Goal: Transaction & Acquisition: Purchase product/service

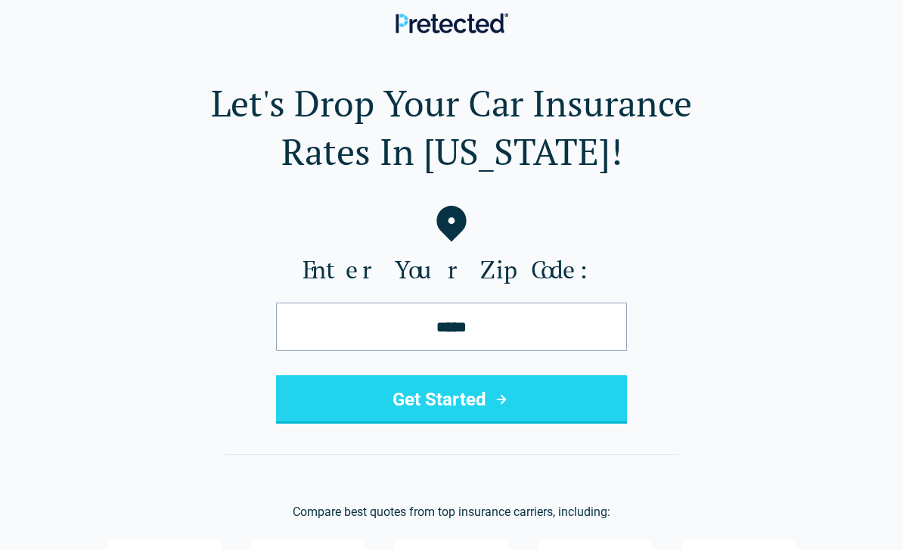
type input "*****"
click at [555, 407] on button "Get Started" at bounding box center [451, 399] width 351 height 48
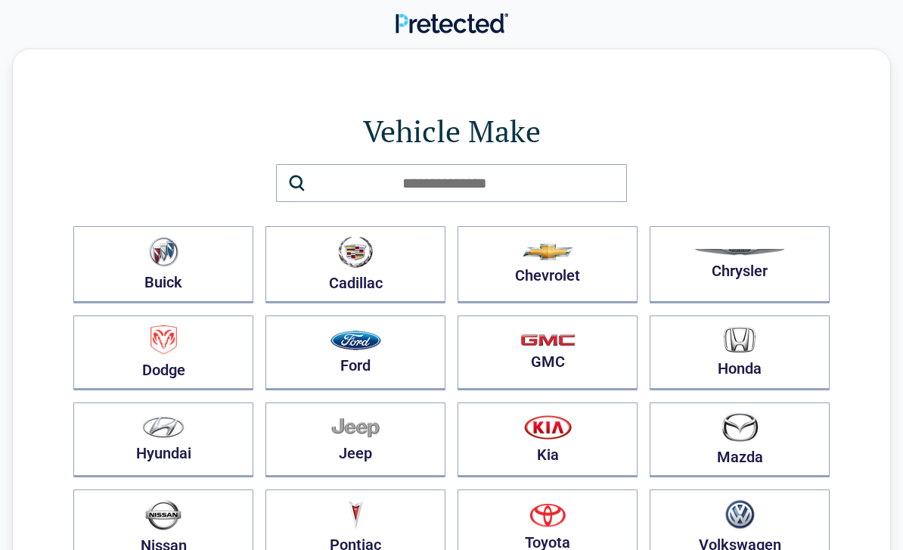
scroll to position [1, 0]
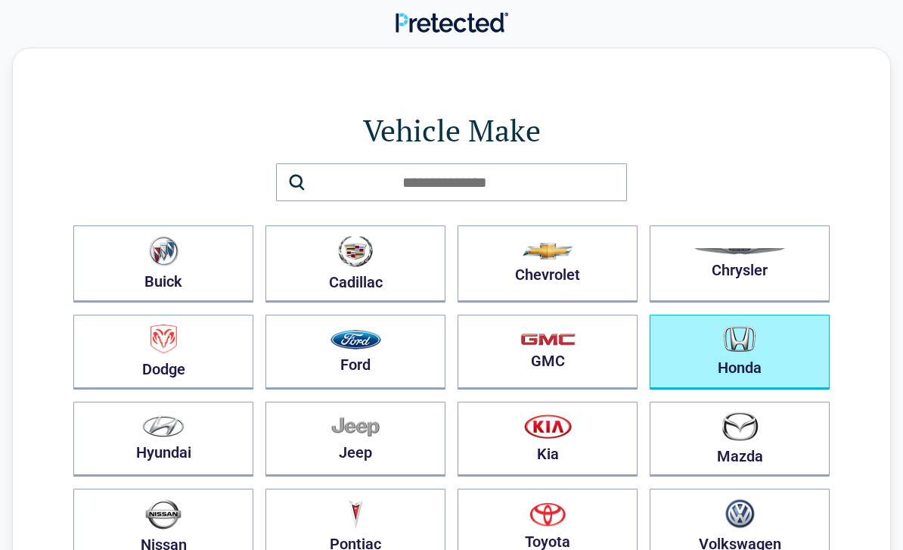
click at [804, 364] on button "Honda" at bounding box center [739, 351] width 180 height 75
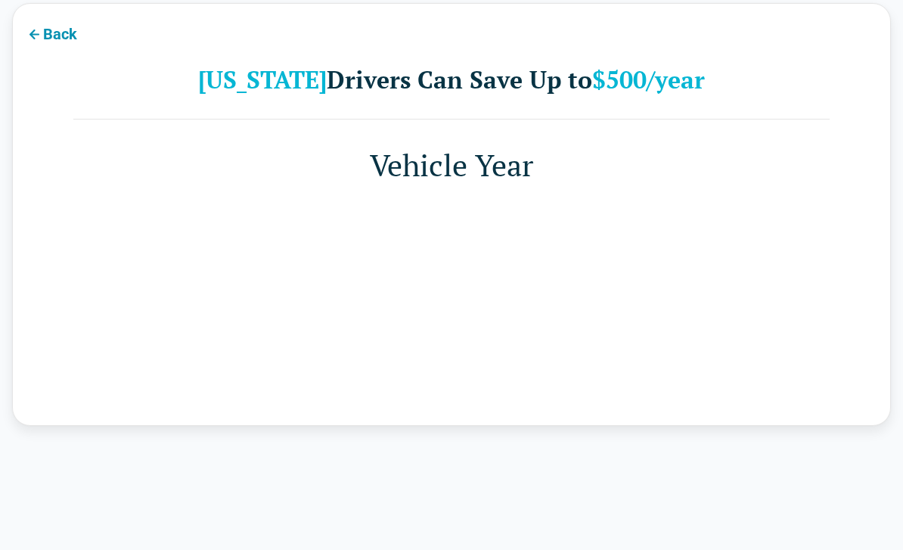
scroll to position [48, 0]
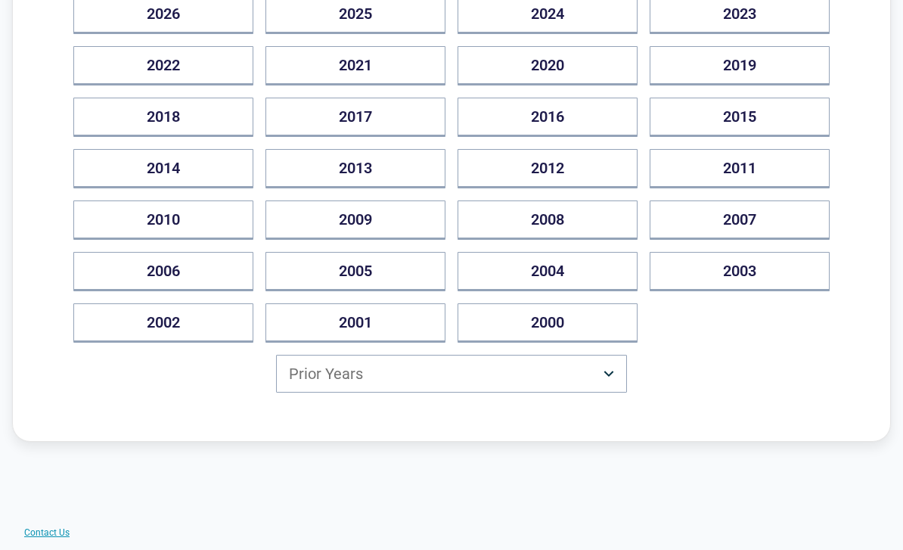
click at [578, 370] on button "Prior Years" at bounding box center [451, 374] width 351 height 38
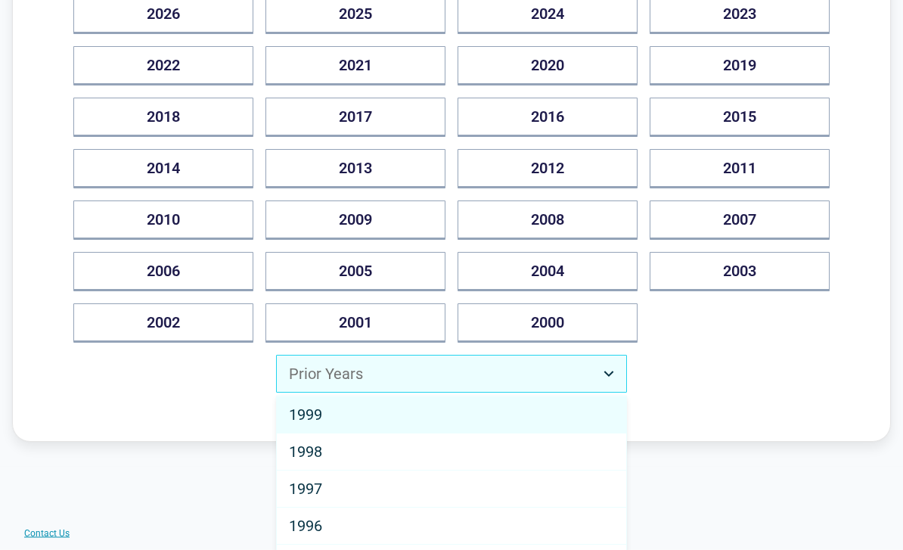
scroll to position [261, 0]
click at [420, 444] on div "1998" at bounding box center [451, 451] width 349 height 37
select select "****"
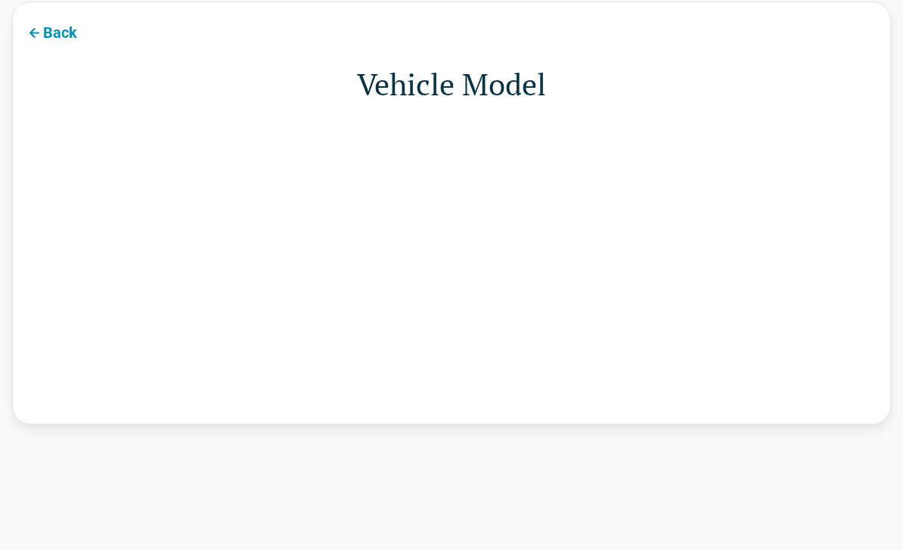
scroll to position [48, 0]
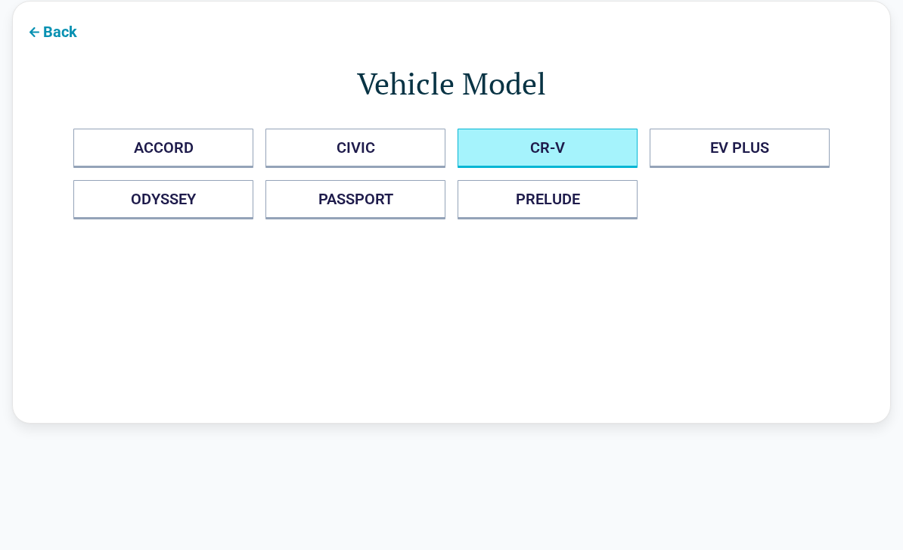
click at [598, 135] on button "CR-V" at bounding box center [547, 148] width 180 height 39
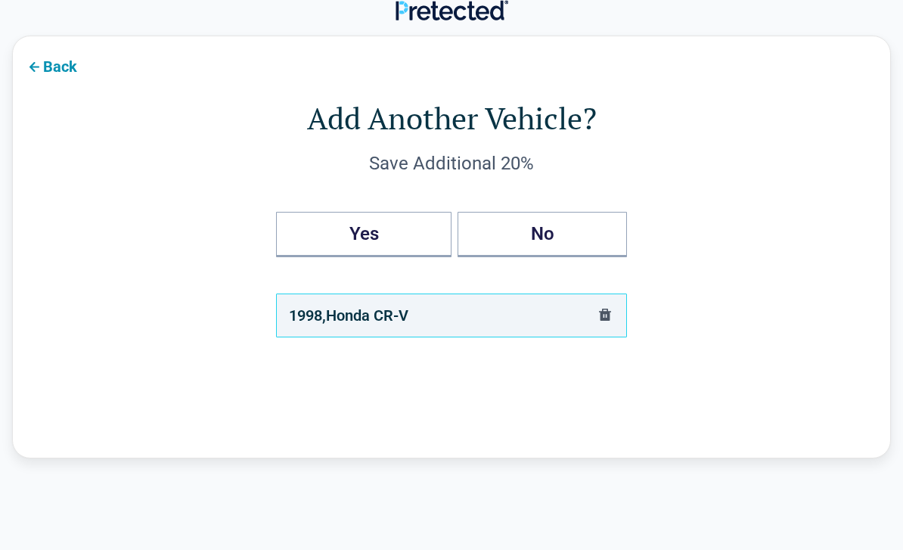
scroll to position [0, 0]
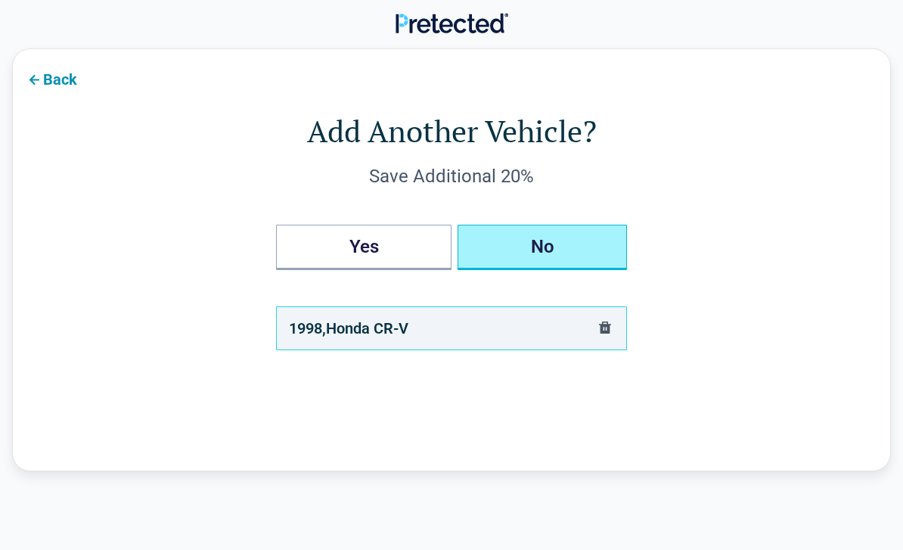
click at [582, 249] on button "No" at bounding box center [541, 247] width 169 height 45
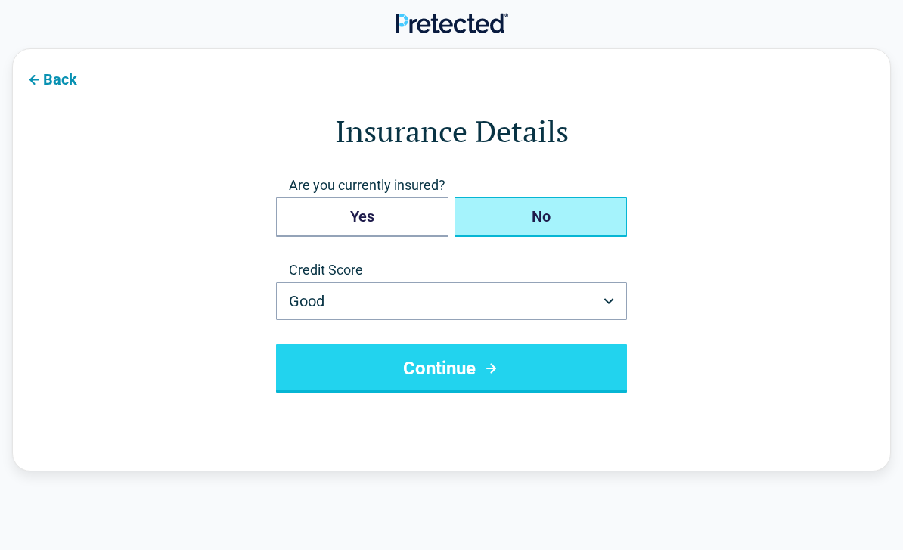
click at [529, 208] on button "No" at bounding box center [540, 216] width 172 height 39
click at [489, 307] on button "Good" at bounding box center [451, 301] width 351 height 38
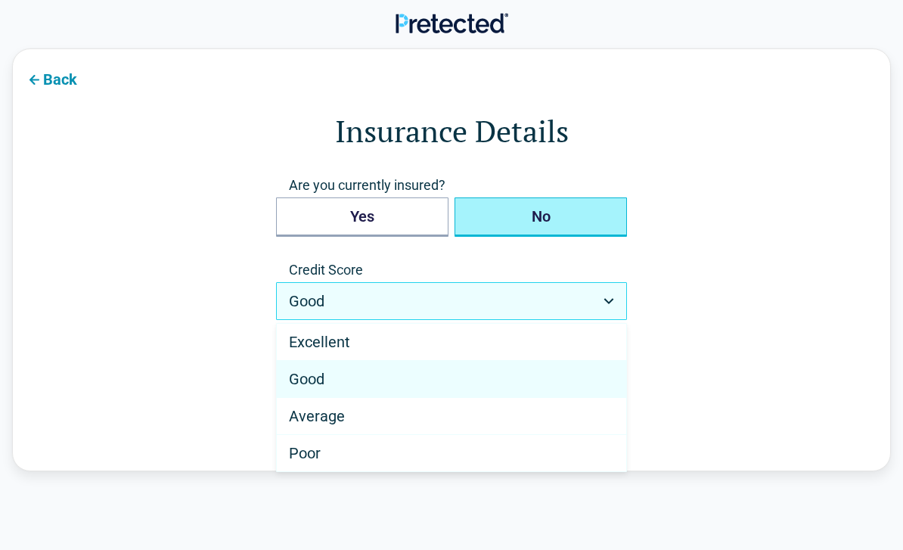
click at [386, 408] on div "Average" at bounding box center [451, 416] width 349 height 37
select select "*******"
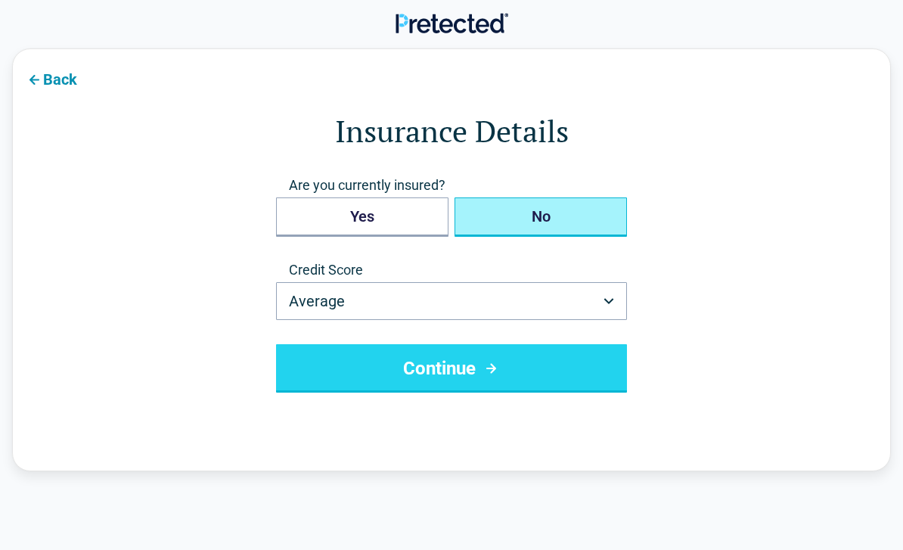
click at [485, 369] on icon "submit" at bounding box center [491, 368] width 19 height 18
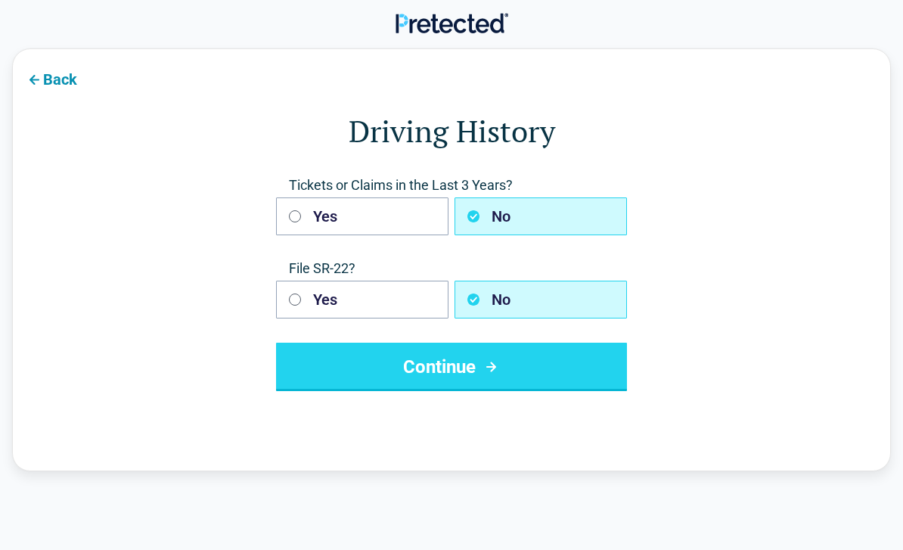
click at [574, 215] on button "No" at bounding box center [540, 216] width 172 height 38
click at [536, 299] on button "No" at bounding box center [540, 299] width 172 height 38
click at [527, 359] on button "Continue" at bounding box center [451, 366] width 351 height 48
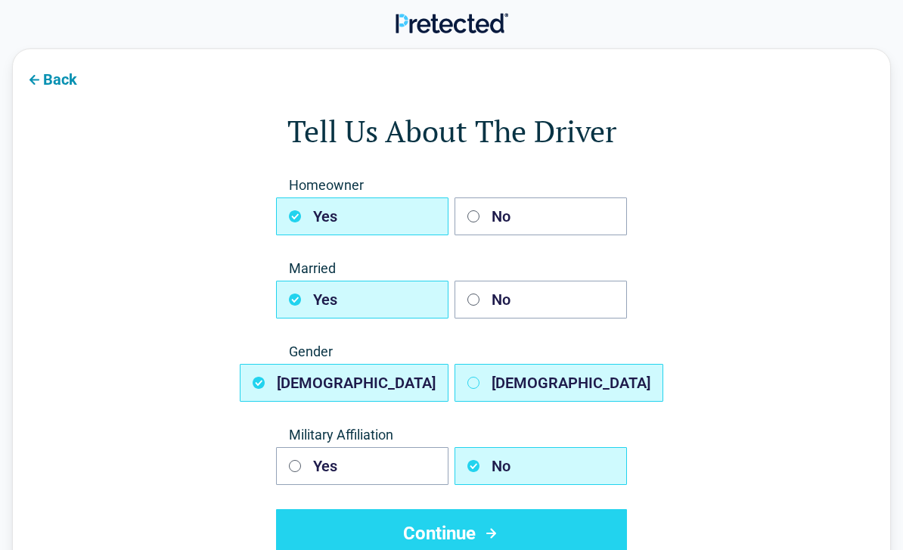
click at [544, 367] on button "[DEMOGRAPHIC_DATA]" at bounding box center [558, 383] width 209 height 38
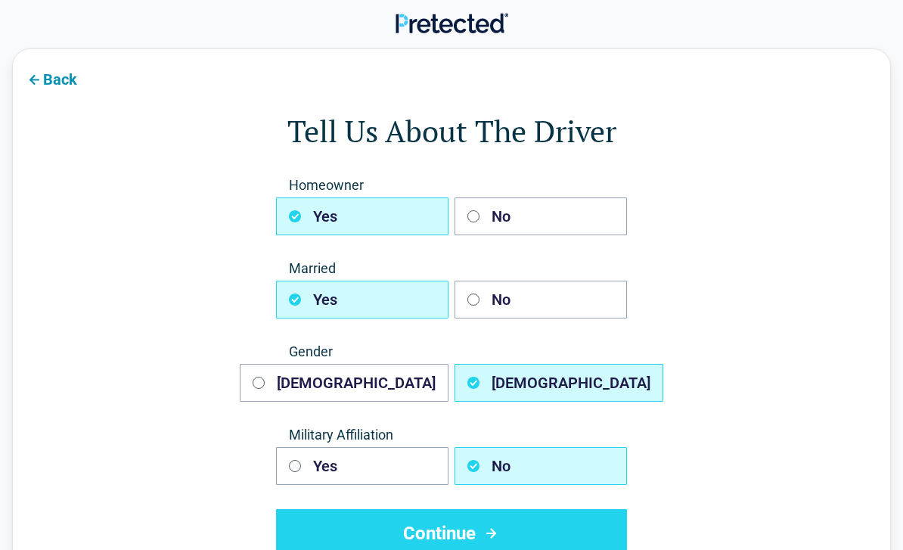
click at [547, 298] on button "No" at bounding box center [540, 299] width 172 height 38
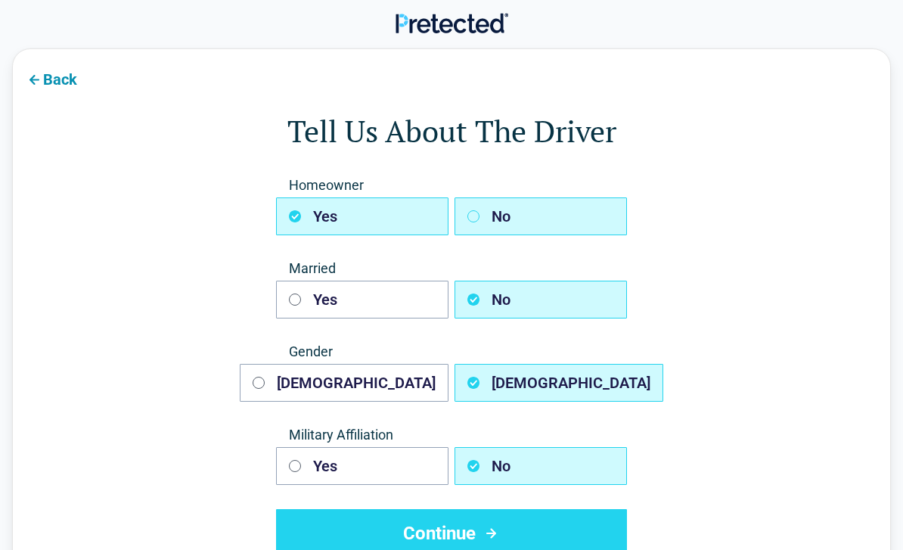
click at [542, 212] on button "No" at bounding box center [540, 216] width 172 height 38
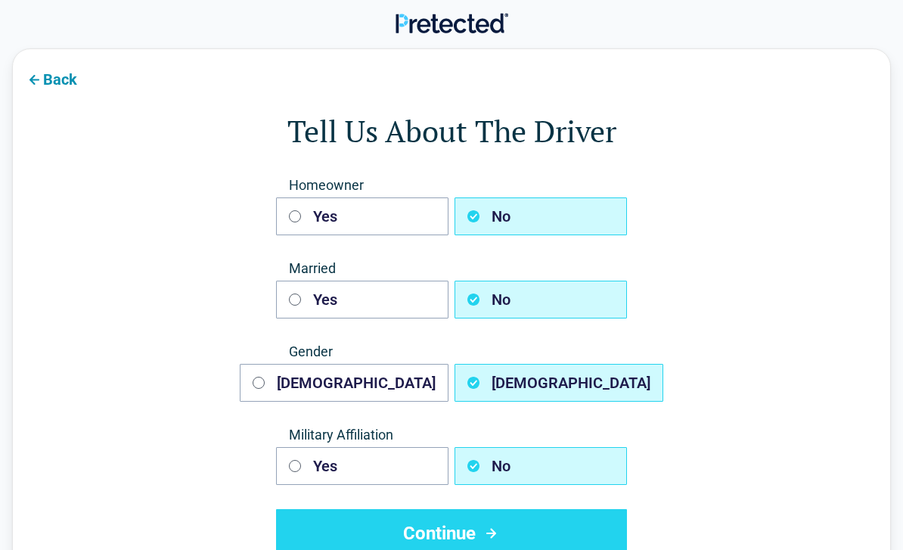
click at [534, 514] on button "Continue" at bounding box center [451, 533] width 351 height 48
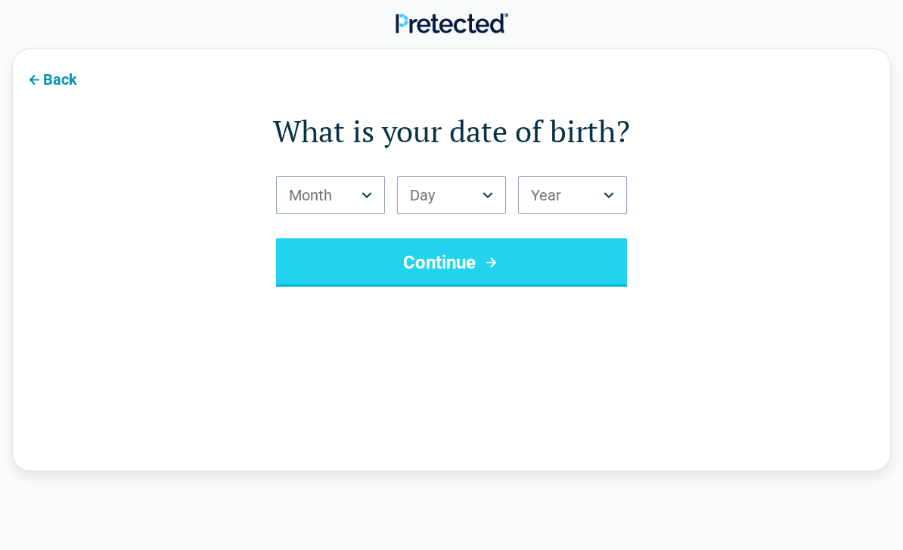
click at [340, 206] on button "Month" at bounding box center [330, 195] width 109 height 38
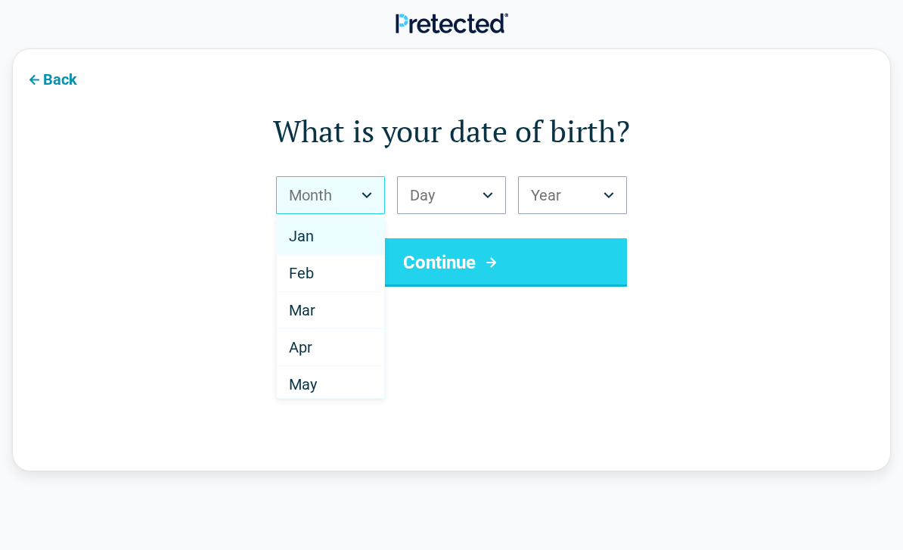
click at [310, 308] on span "Mar" at bounding box center [302, 310] width 26 height 18
select select "*"
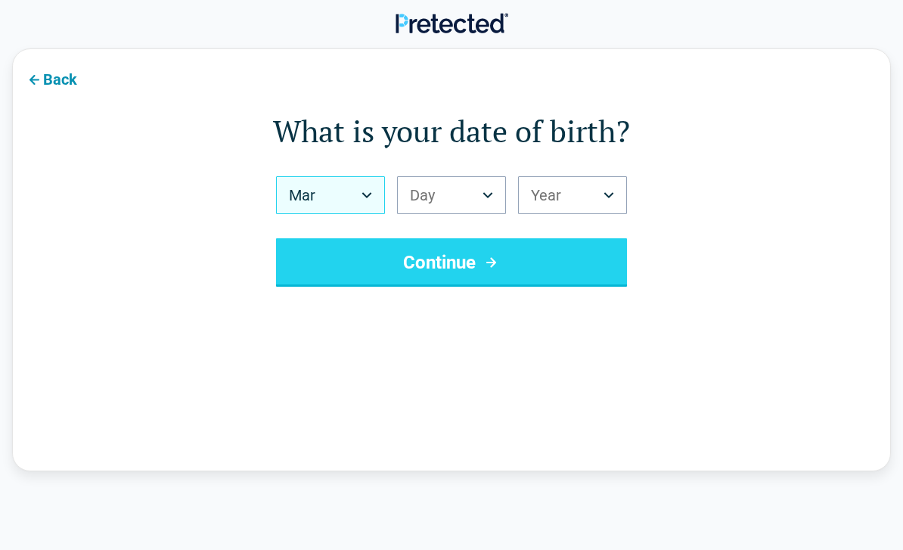
click at [455, 185] on button "Day" at bounding box center [451, 195] width 109 height 38
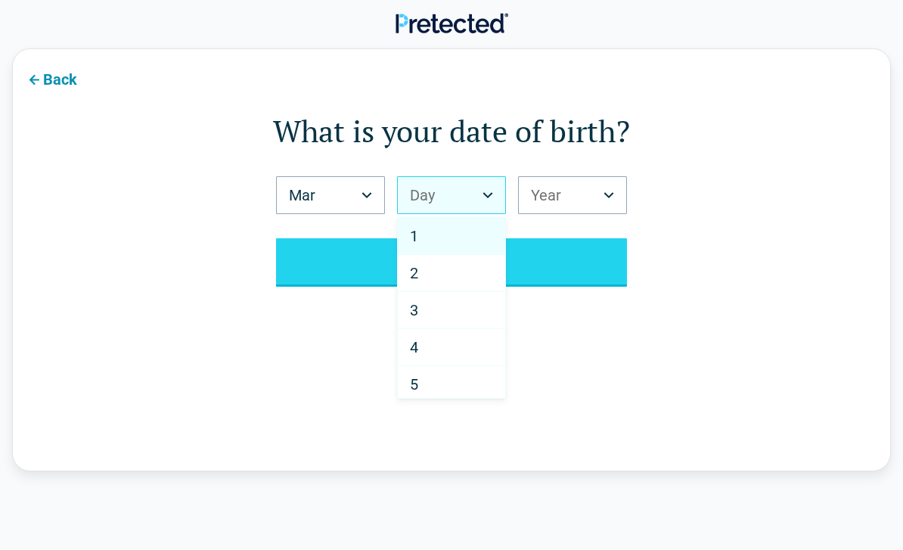
click at [448, 292] on div "3" at bounding box center [451, 310] width 107 height 37
select select "*"
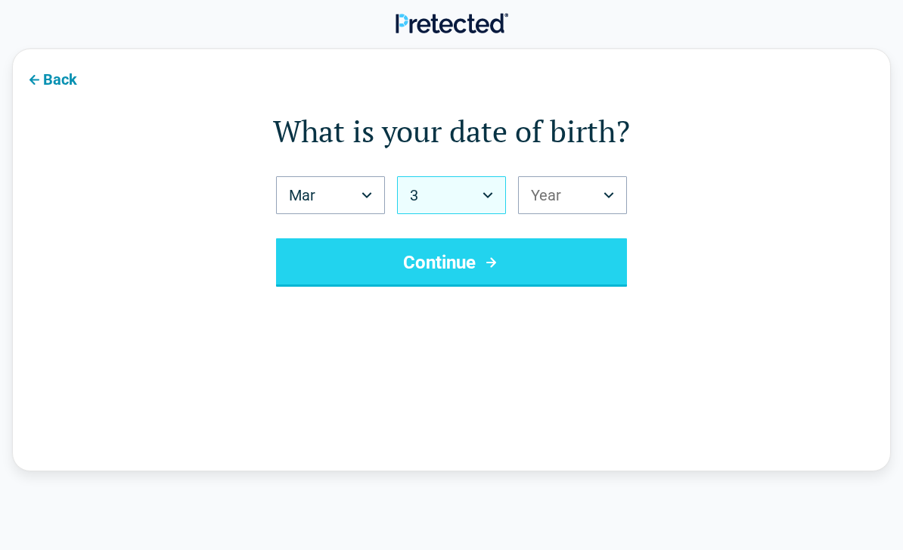
click at [548, 189] on button "Year" at bounding box center [572, 195] width 109 height 38
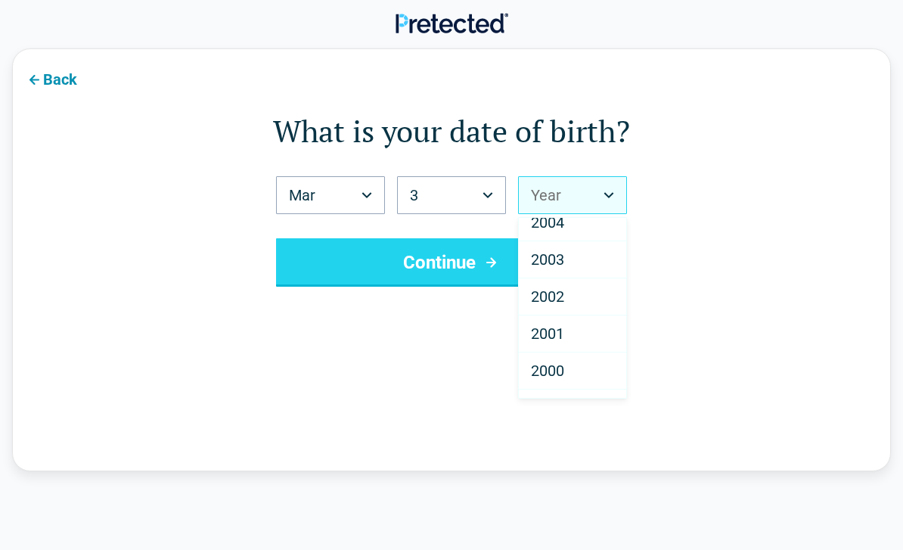
scroll to position [125, 0]
click at [569, 331] on div "2001" at bounding box center [572, 332] width 107 height 37
select select "****"
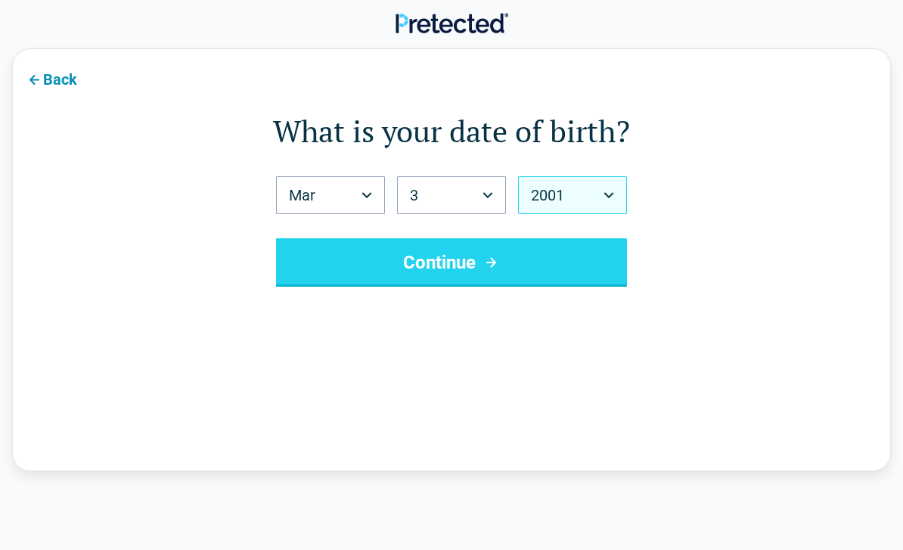
click at [514, 260] on button "Continue" at bounding box center [451, 262] width 351 height 48
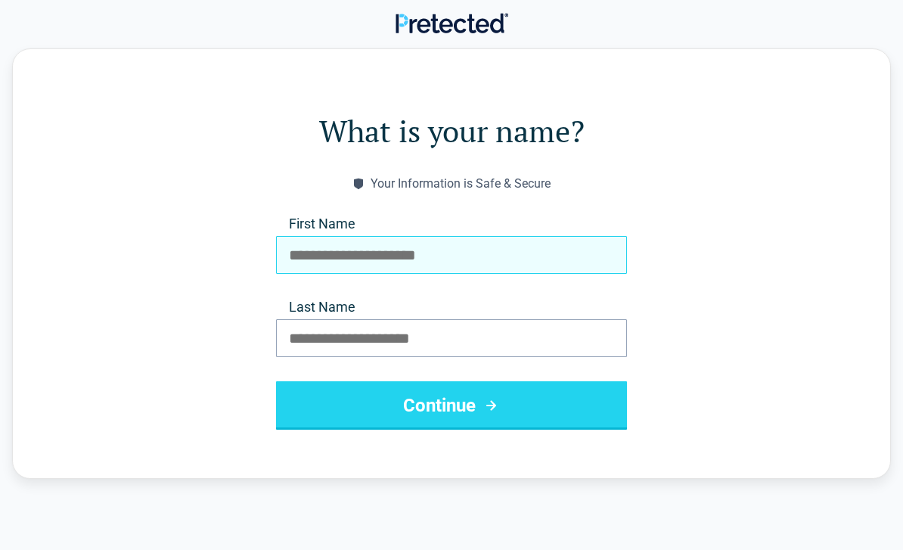
click at [548, 240] on input "First Name" at bounding box center [451, 255] width 351 height 38
type input "********"
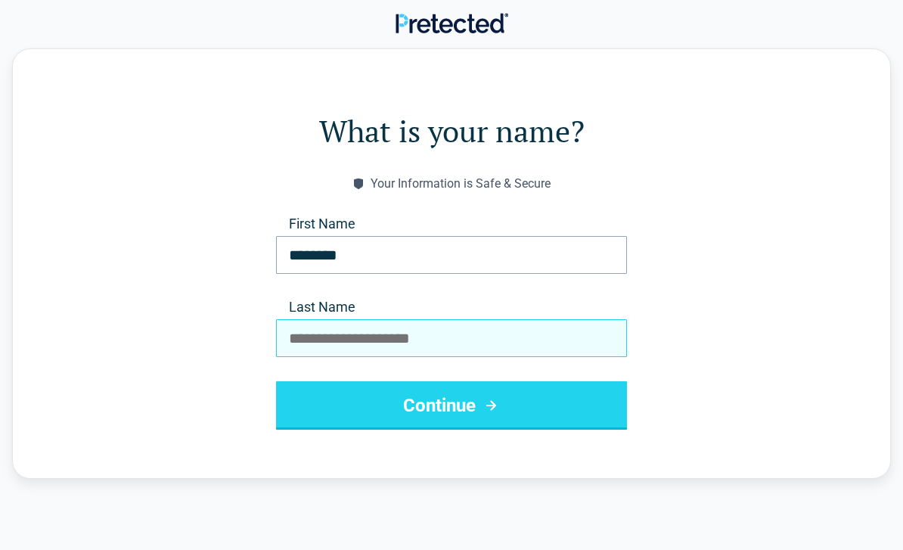
click at [511, 333] on input "Last Name" at bounding box center [451, 338] width 351 height 38
type input "*******"
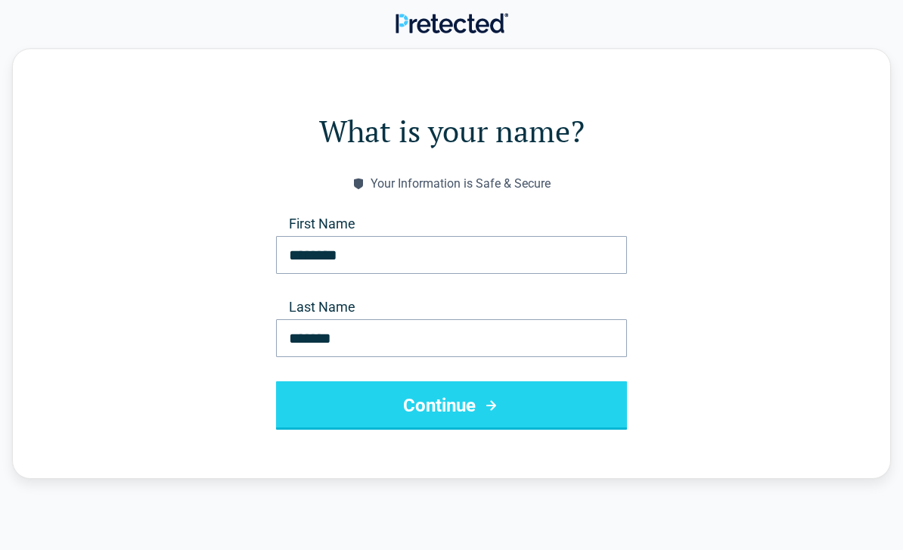
click at [374, 421] on button "Continue" at bounding box center [451, 405] width 351 height 48
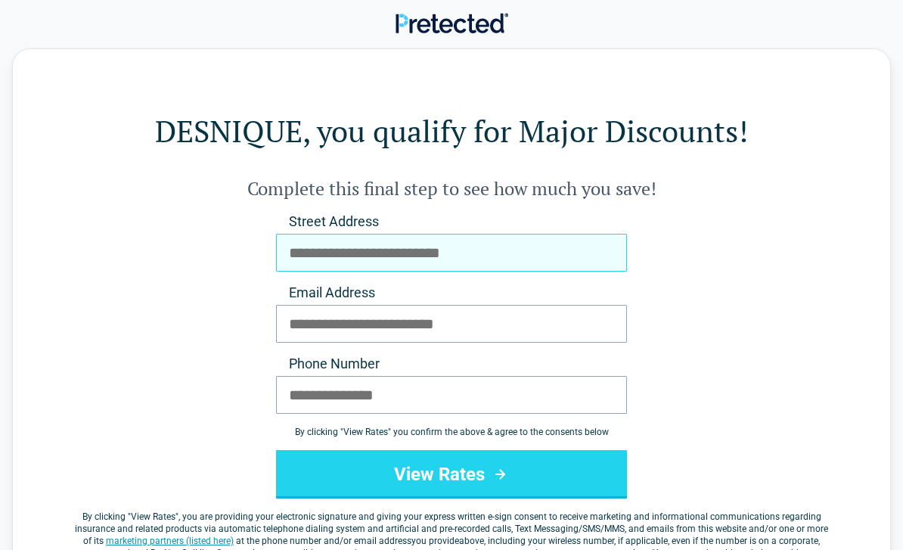
click at [479, 249] on input "Street Address" at bounding box center [451, 253] width 351 height 38
type input "**********"
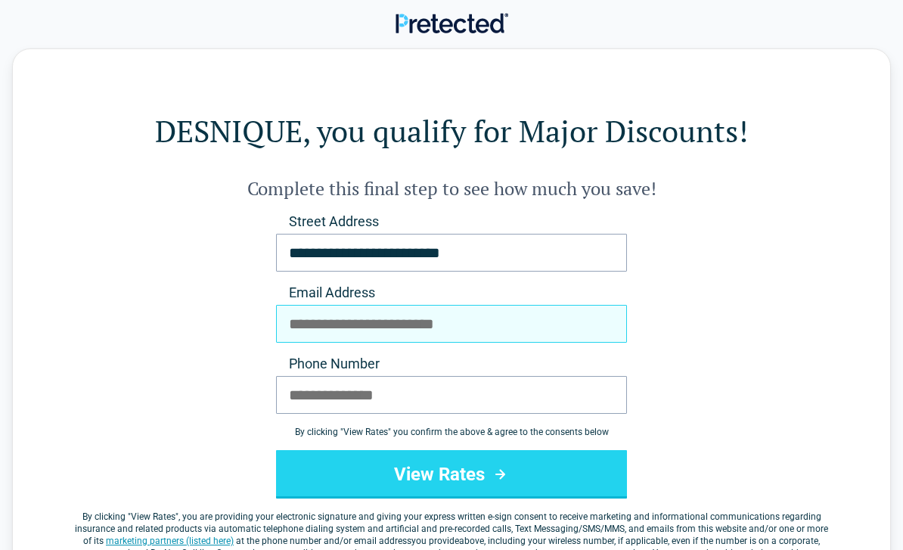
click at [522, 310] on input "Email Address" at bounding box center [451, 324] width 351 height 38
type input "**********"
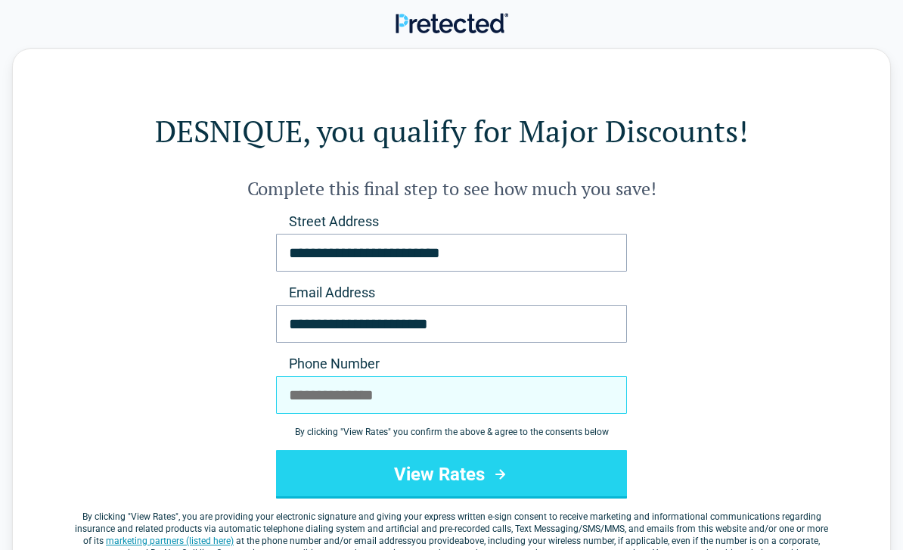
click at [340, 397] on input "Phone Number" at bounding box center [451, 395] width 351 height 38
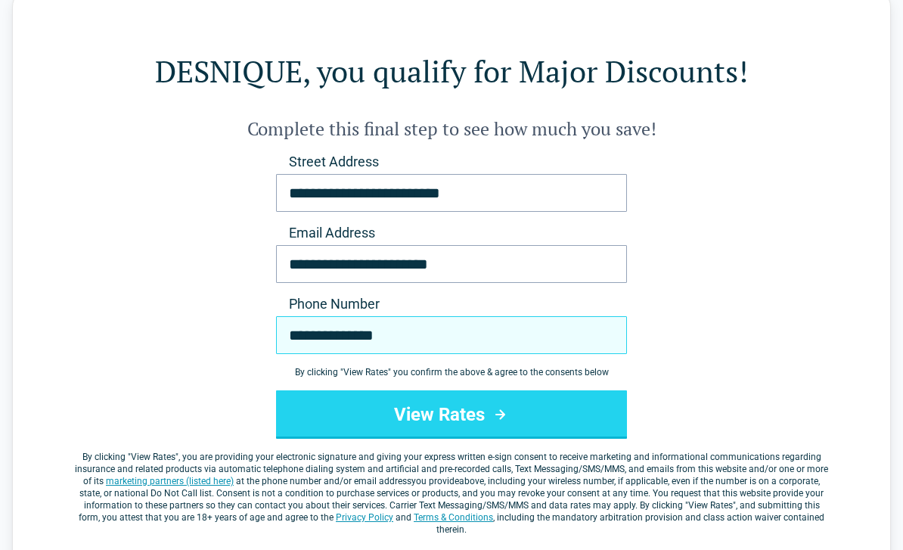
scroll to position [60, 0]
type input "**********"
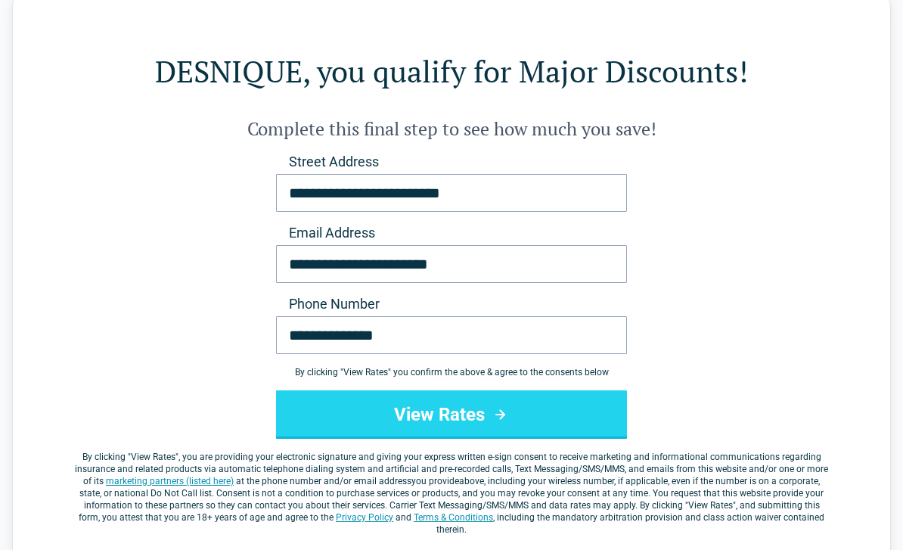
click at [343, 413] on button "View Rates" at bounding box center [451, 414] width 351 height 48
